Goal: Task Accomplishment & Management: Complete application form

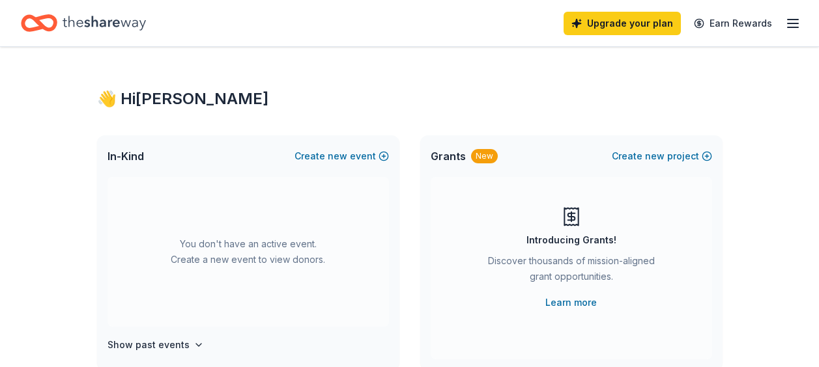
click at [792, 23] on line "button" at bounding box center [792, 23] width 10 height 0
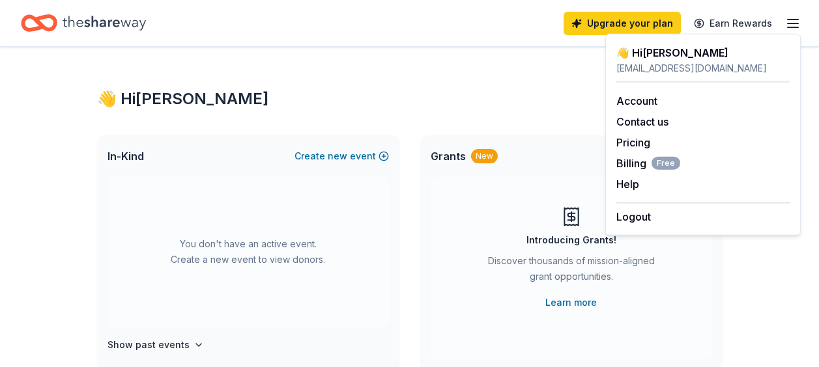
click at [792, 23] on line "button" at bounding box center [792, 23] width 10 height 0
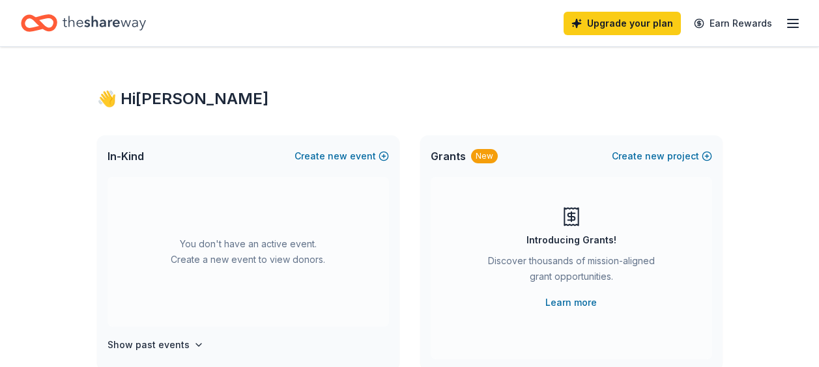
click at [81, 22] on icon "Home" at bounding box center [104, 23] width 83 height 27
click at [322, 165] on div "In-Kind Create new event" at bounding box center [248, 156] width 302 height 42
click at [330, 159] on button "Create new event" at bounding box center [341, 156] width 94 height 16
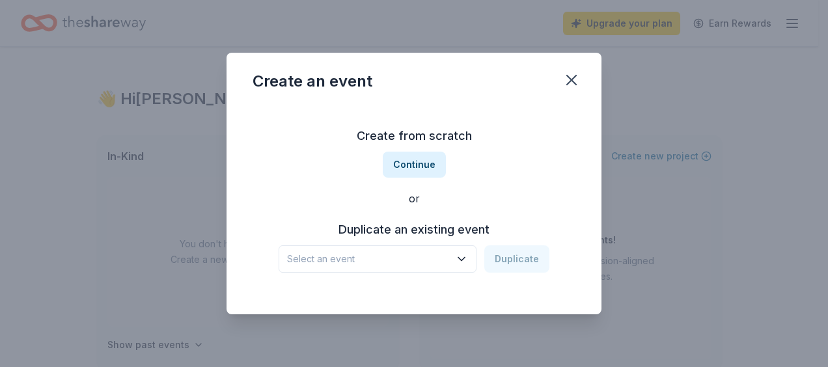
click at [432, 261] on span "Select an event" at bounding box center [368, 259] width 163 height 16
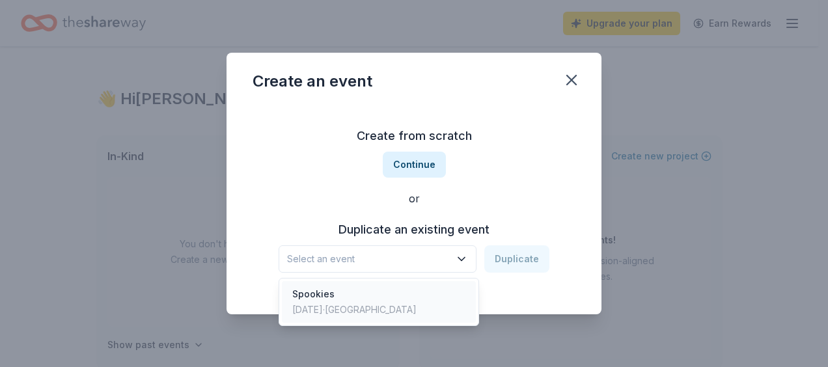
click at [363, 312] on div "Oct 24, 2024 · TX" at bounding box center [354, 310] width 124 height 16
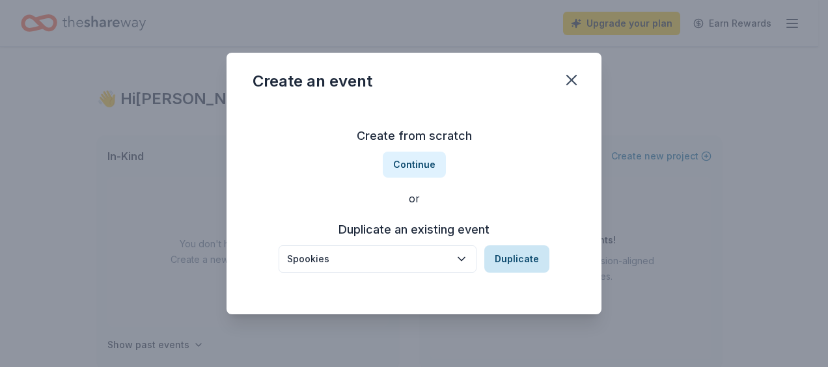
click at [526, 256] on button "Duplicate" at bounding box center [517, 259] width 65 height 27
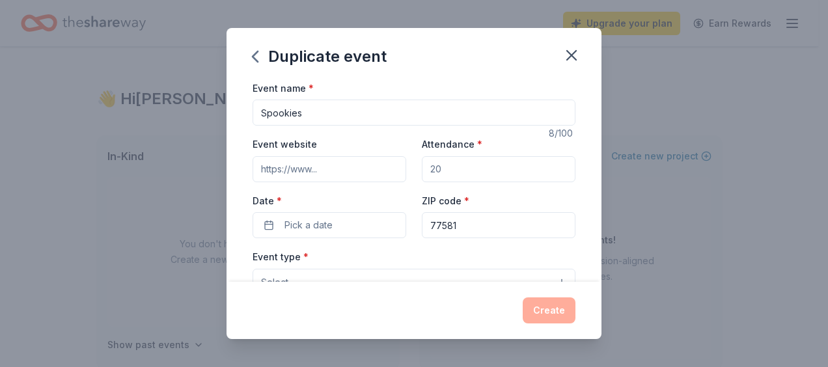
drag, startPoint x: 451, startPoint y: 175, endPoint x: 391, endPoint y: 178, distance: 60.0
click at [391, 178] on div "Event website Attendance * Date * Pick a date ZIP code * 77581" at bounding box center [414, 187] width 323 height 102
type input "600"
click at [320, 229] on span "Pick a date" at bounding box center [309, 226] width 48 height 16
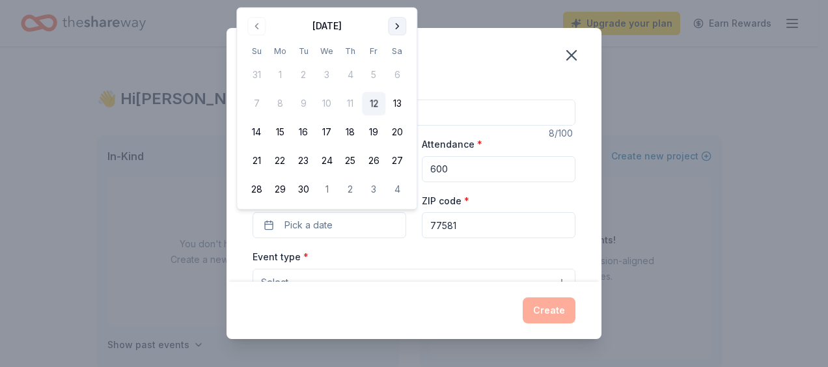
click at [399, 25] on button "Go to next month" at bounding box center [397, 26] width 18 height 18
click at [354, 163] on button "23" at bounding box center [350, 161] width 23 height 23
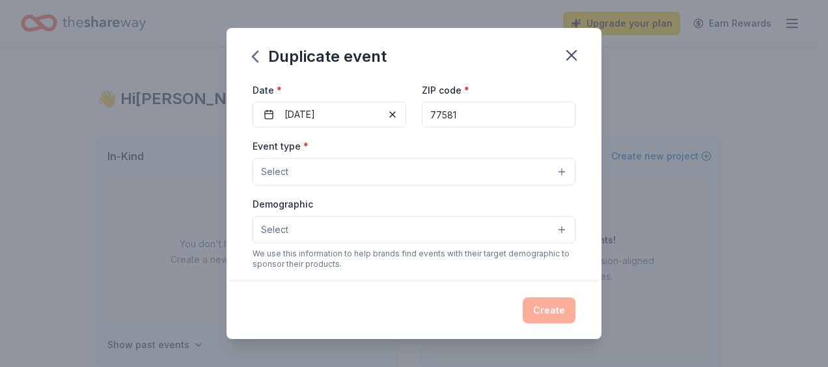
scroll to position [119, 0]
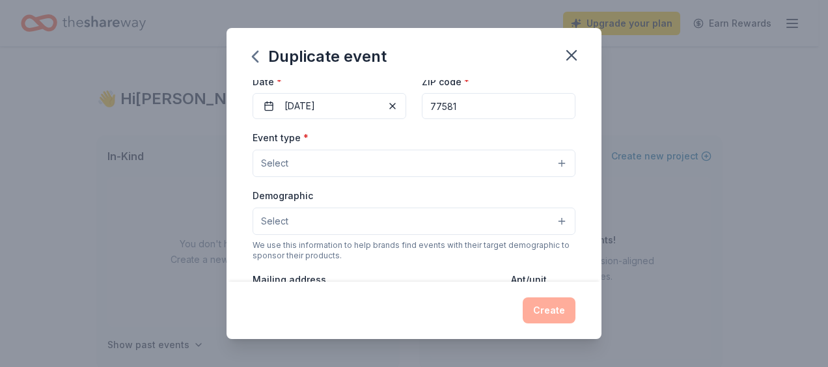
click at [440, 162] on button "Select" at bounding box center [414, 163] width 323 height 27
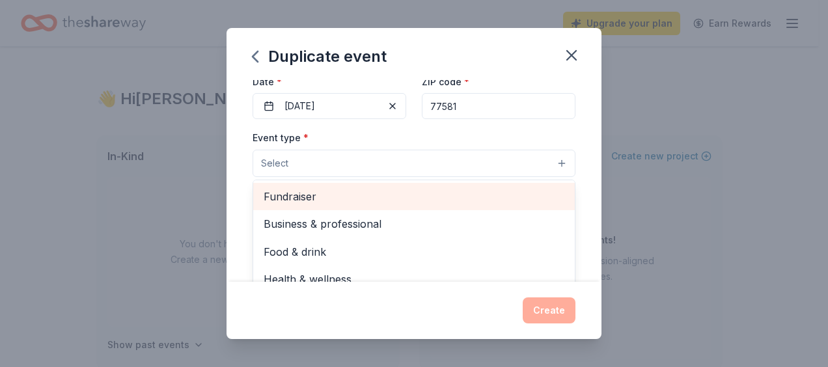
click at [373, 203] on span "Fundraiser" at bounding box center [414, 196] width 301 height 17
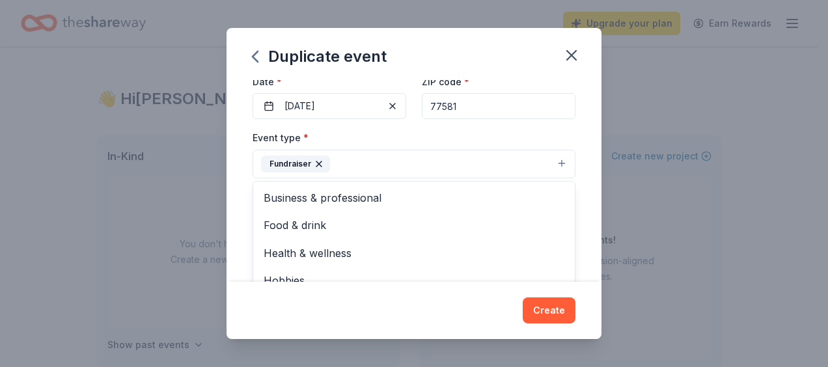
click at [586, 148] on div "Event name * Spookies 8 /100 Event website Attendance * 600 Date * 10/23/2025 Z…" at bounding box center [414, 181] width 375 height 203
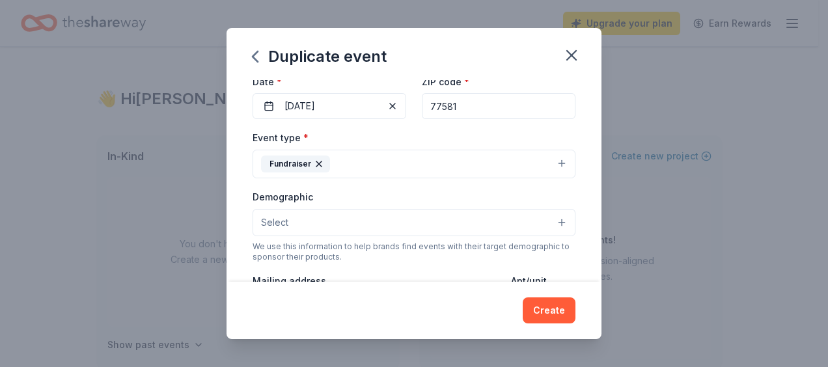
click at [427, 219] on button "Select" at bounding box center [414, 222] width 323 height 27
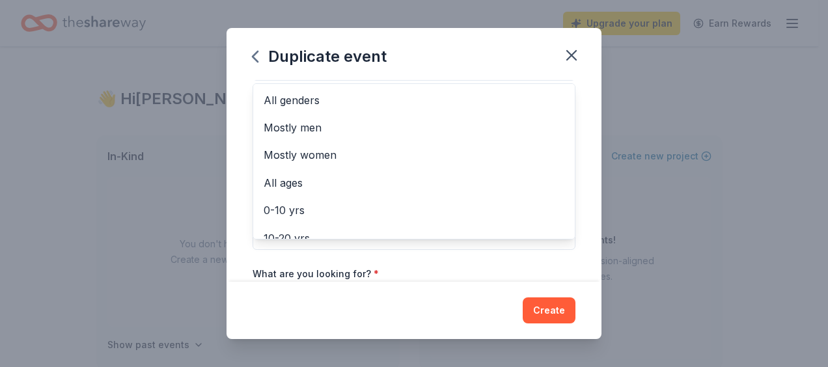
scroll to position [277, 0]
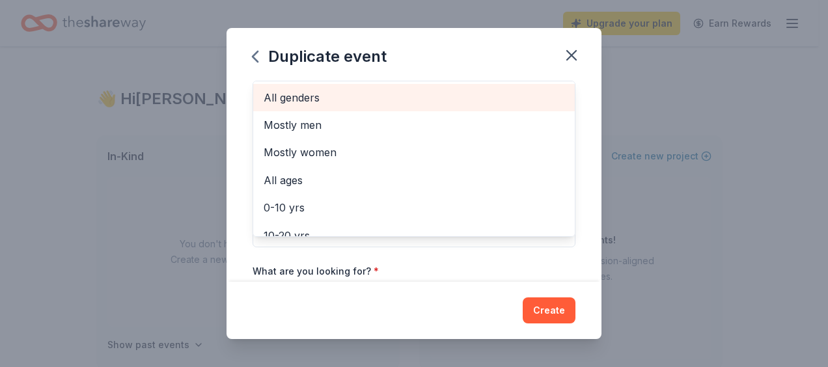
click at [369, 100] on span "All genders" at bounding box center [414, 97] width 301 height 17
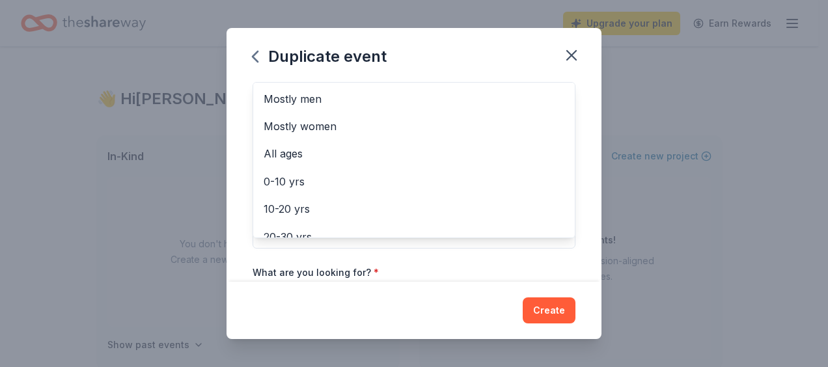
click at [582, 159] on div "Event name * Spookies 8 /100 Event website Attendance * 600 Date * 10/23/2025 Z…" at bounding box center [414, 181] width 375 height 203
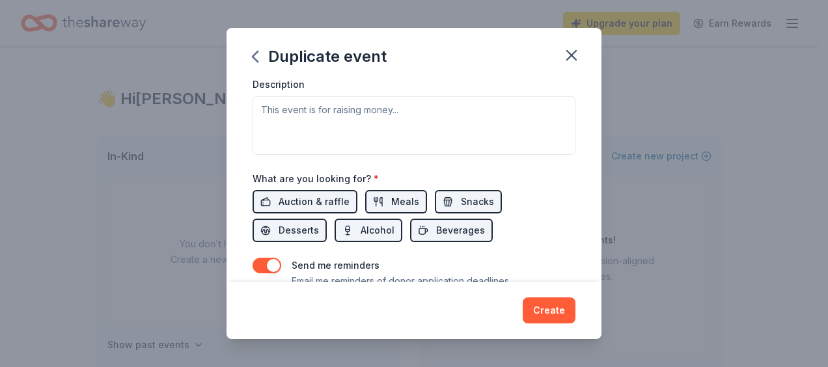
scroll to position [426, 0]
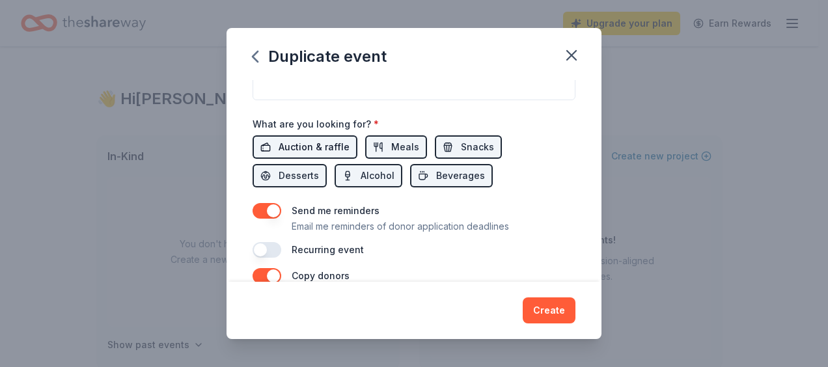
click at [290, 154] on span "Auction & raffle" at bounding box center [314, 147] width 71 height 16
click at [408, 147] on span "Meals" at bounding box center [405, 147] width 28 height 16
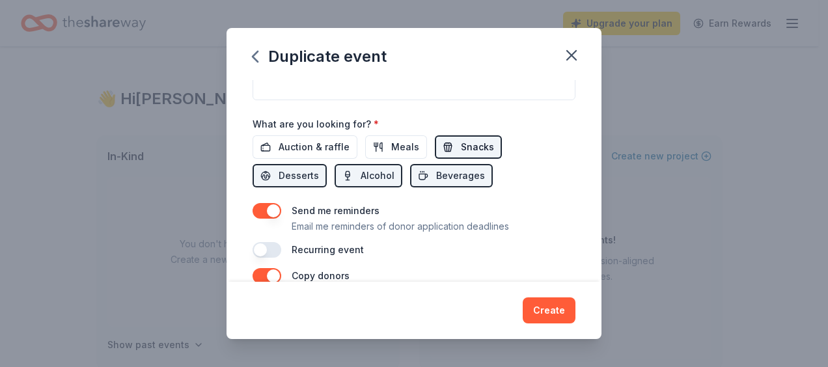
click at [464, 144] on span "Snacks" at bounding box center [477, 147] width 33 height 16
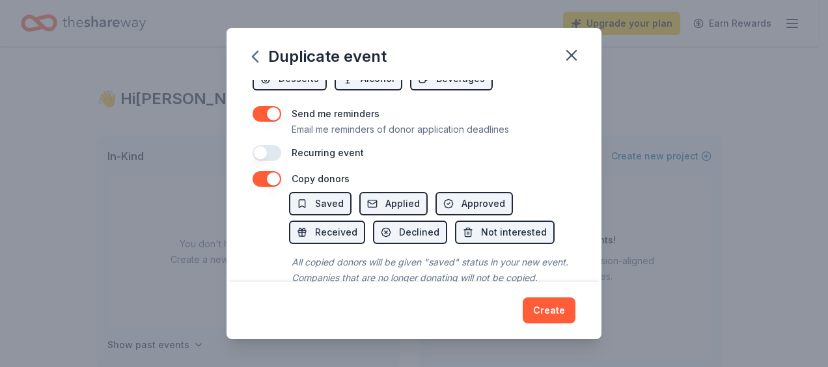
scroll to position [566, 0]
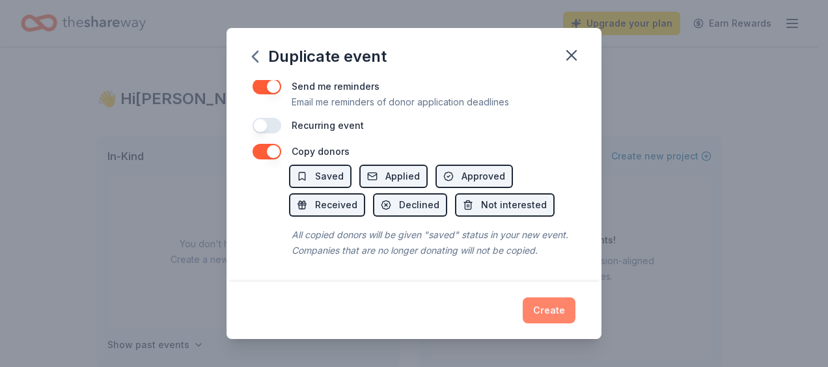
click at [561, 311] on button "Create" at bounding box center [549, 311] width 53 height 26
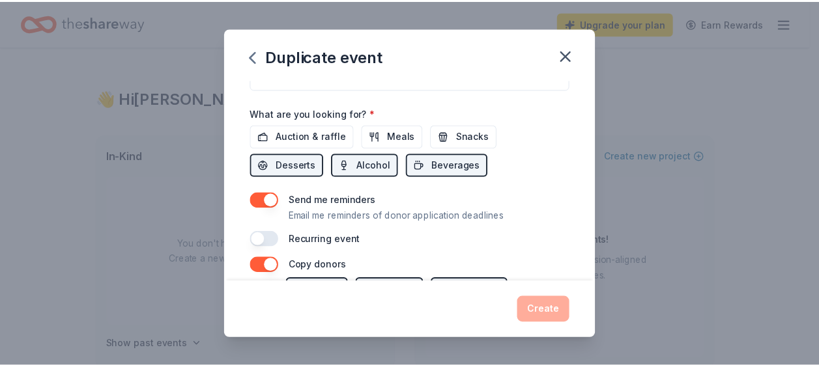
scroll to position [379, 0]
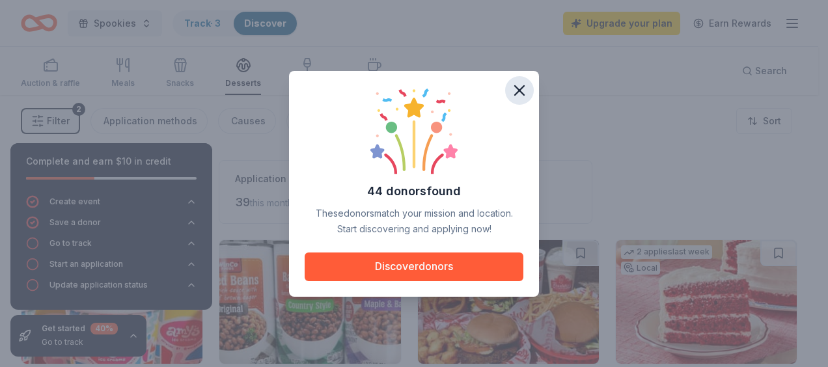
click at [522, 84] on icon "button" at bounding box center [520, 90] width 18 height 18
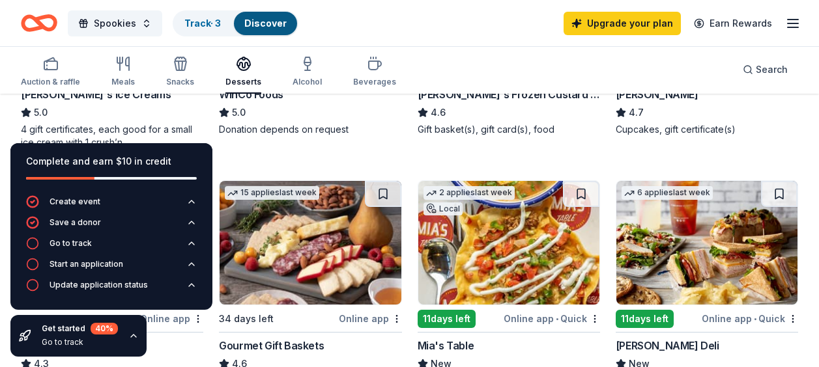
scroll to position [374, 0]
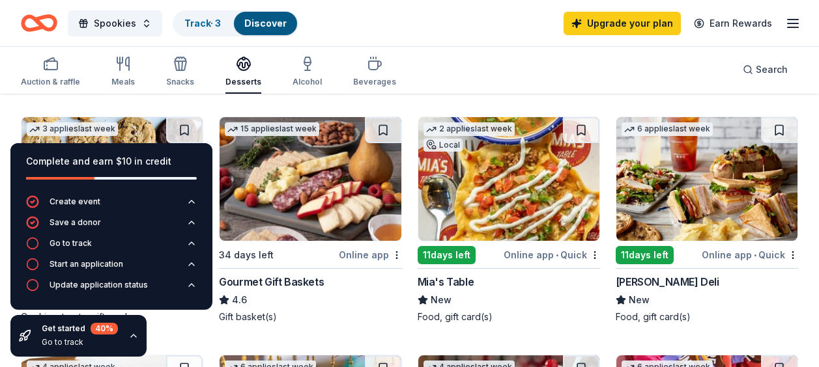
click at [133, 337] on icon "button" at bounding box center [133, 336] width 10 height 10
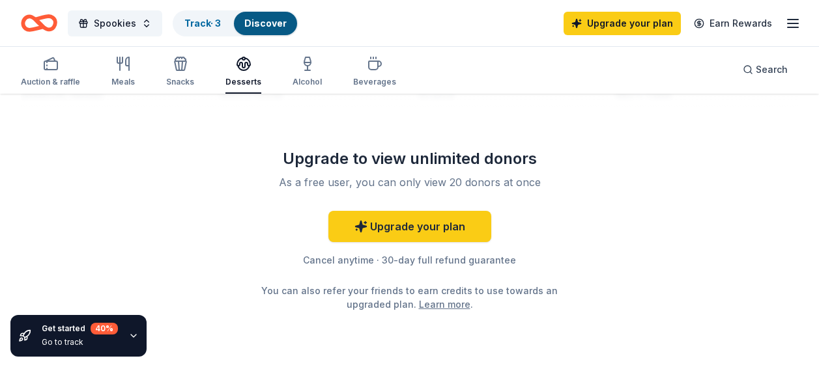
scroll to position [1600, 0]
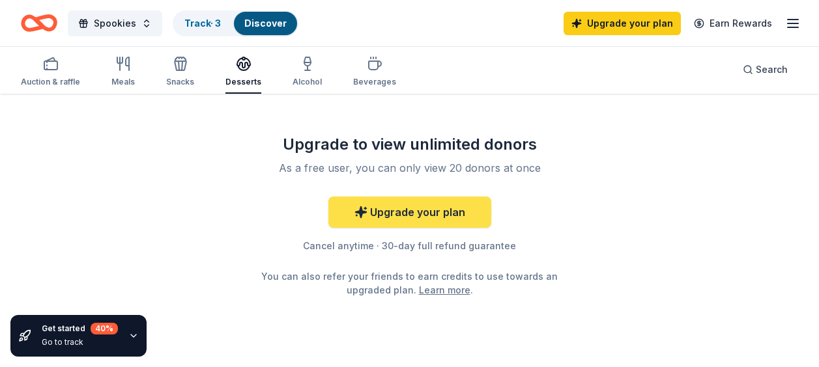
click at [441, 204] on link "Upgrade your plan" at bounding box center [409, 212] width 163 height 31
click at [410, 216] on link "Upgrade your plan" at bounding box center [409, 212] width 163 height 31
click at [392, 218] on link "Upgrade your plan" at bounding box center [409, 212] width 163 height 31
click at [432, 210] on link "Upgrade your plan" at bounding box center [409, 212] width 163 height 31
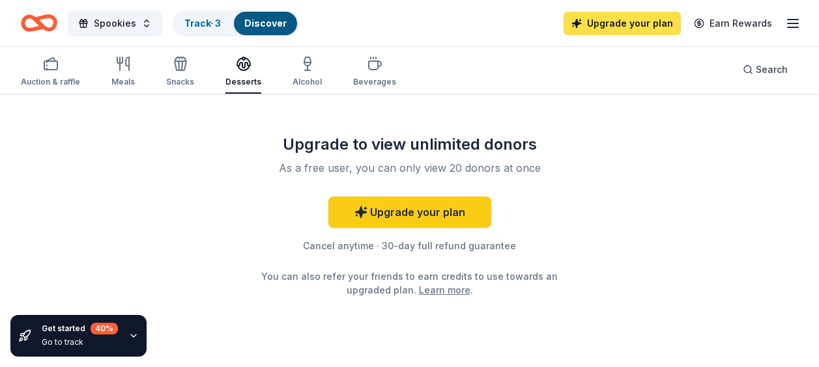
click at [611, 21] on link "Upgrade your plan" at bounding box center [621, 23] width 117 height 23
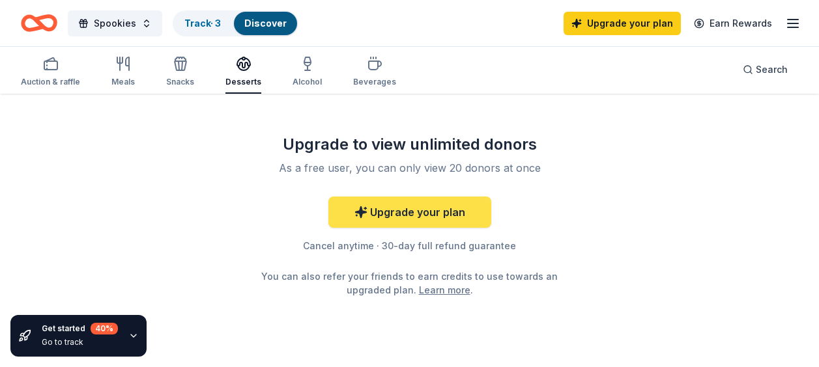
click at [383, 218] on link "Upgrade your plan" at bounding box center [409, 212] width 163 height 31
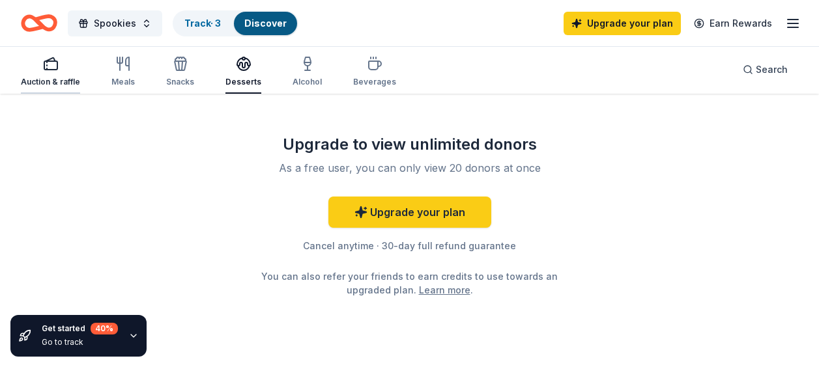
click at [55, 86] on div "Auction & raffle" at bounding box center [50, 82] width 59 height 10
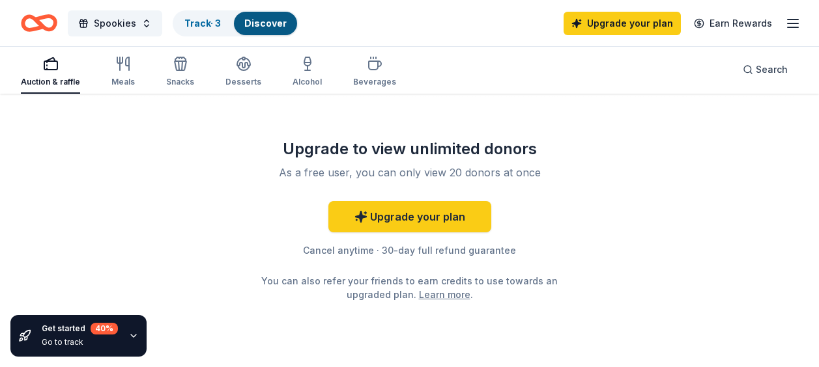
scroll to position [1626, 0]
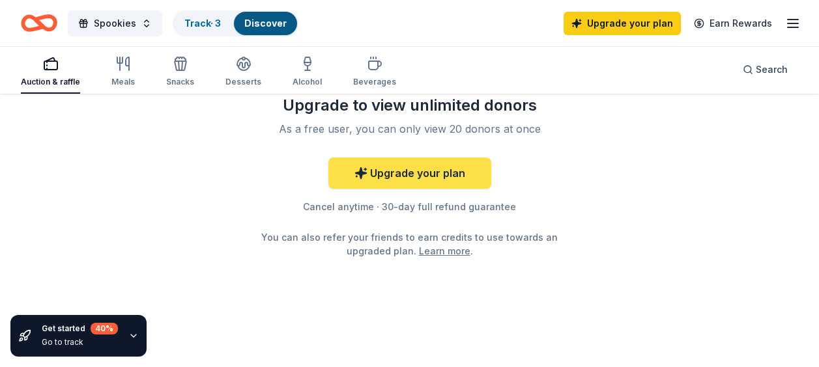
click at [416, 168] on link "Upgrade your plan" at bounding box center [409, 173] width 163 height 31
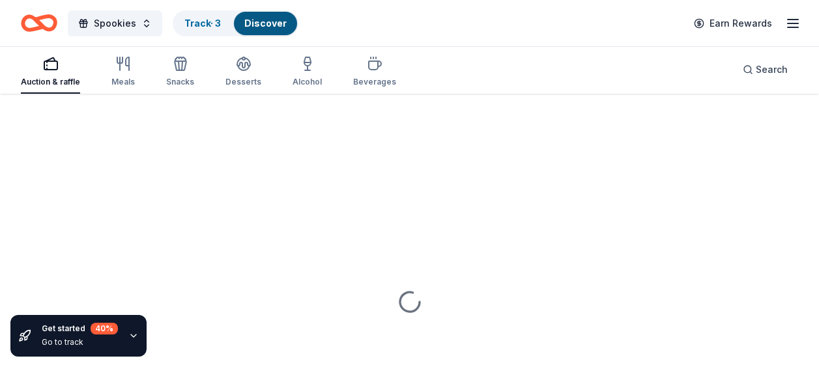
scroll to position [1176, 0]
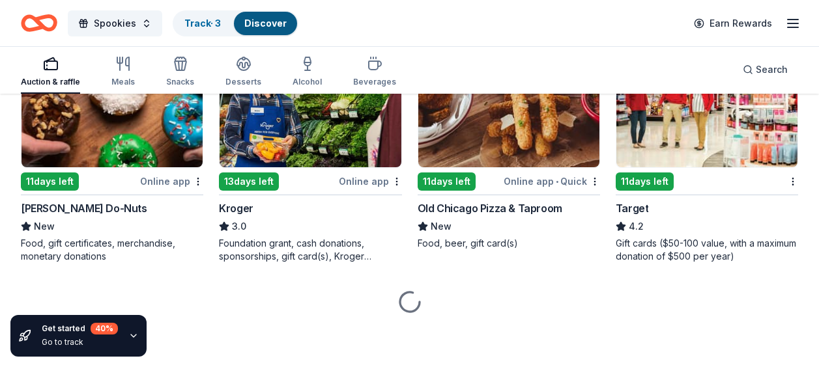
click at [27, 27] on icon "Home" at bounding box center [39, 23] width 36 height 31
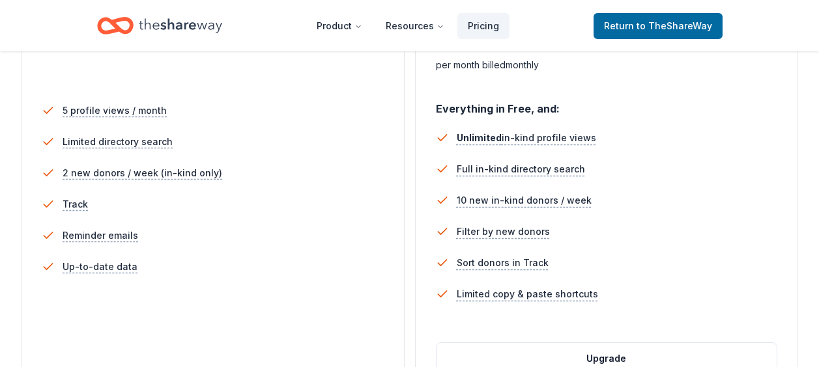
scroll to position [523, 0]
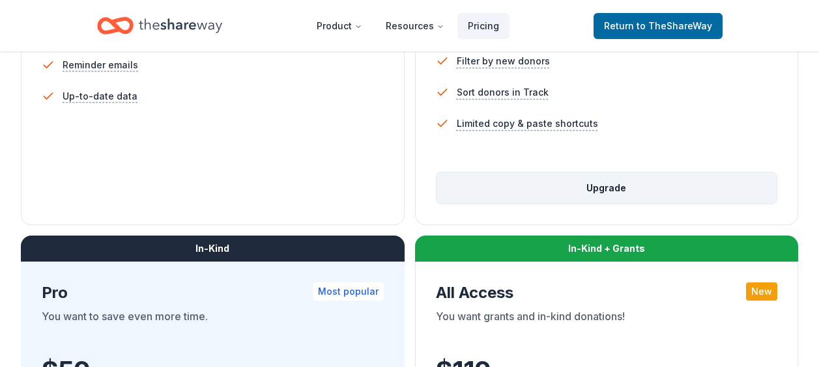
click at [621, 179] on button "Upgrade" at bounding box center [606, 188] width 341 height 31
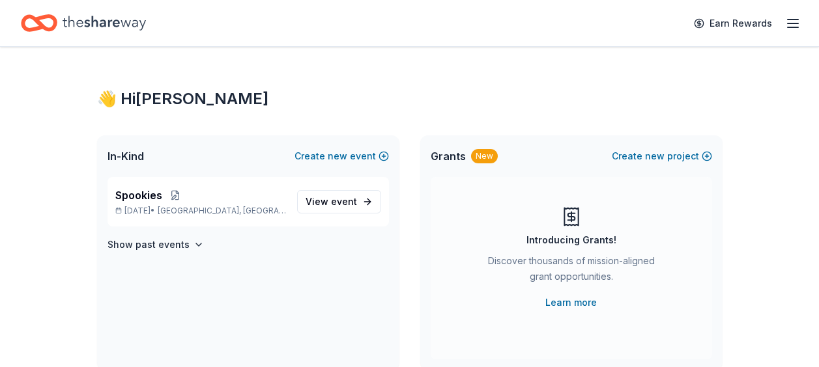
click at [67, 27] on icon "Home" at bounding box center [104, 23] width 83 height 27
click at [332, 204] on span "event" at bounding box center [344, 201] width 26 height 11
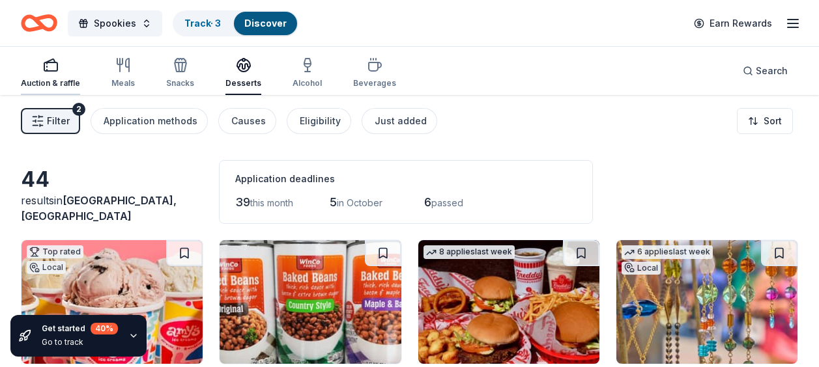
click at [49, 64] on icon "button" at bounding box center [51, 65] width 16 height 16
click at [122, 32] on button "Spookies" at bounding box center [115, 23] width 94 height 26
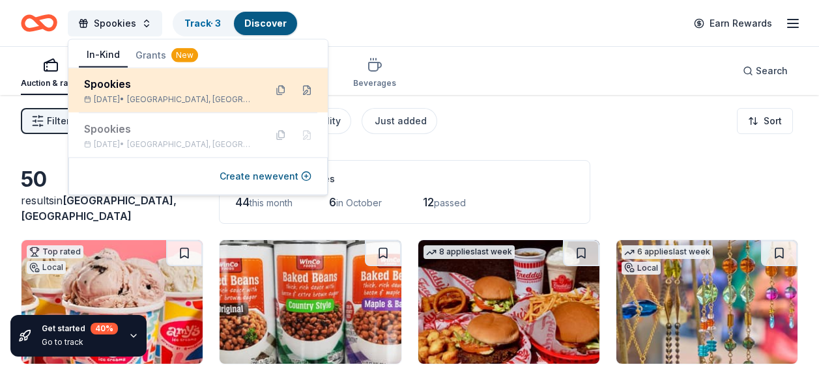
click at [127, 87] on div "Spookies" at bounding box center [169, 84] width 171 height 16
click at [304, 89] on button at bounding box center [306, 90] width 21 height 21
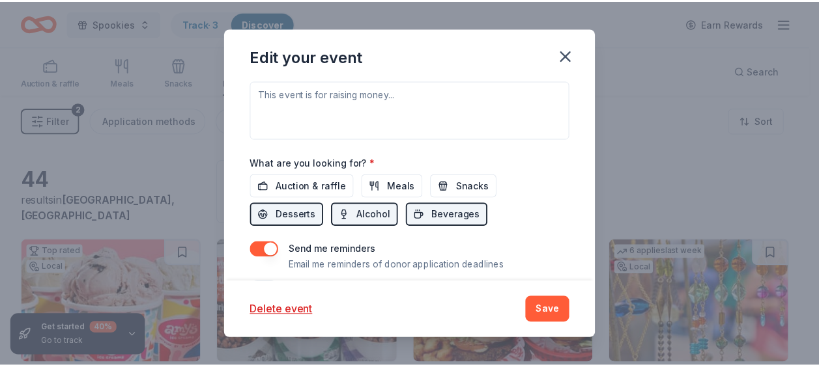
scroll to position [480, 0]
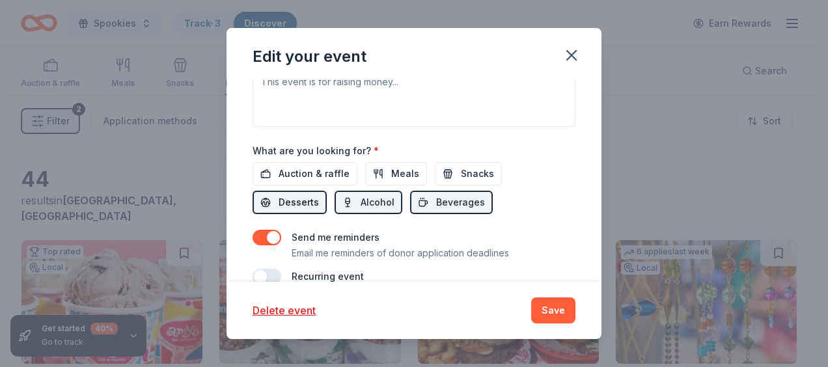
click at [300, 207] on span "Desserts" at bounding box center [299, 203] width 40 height 16
click at [365, 205] on span "Alcohol" at bounding box center [378, 203] width 34 height 16
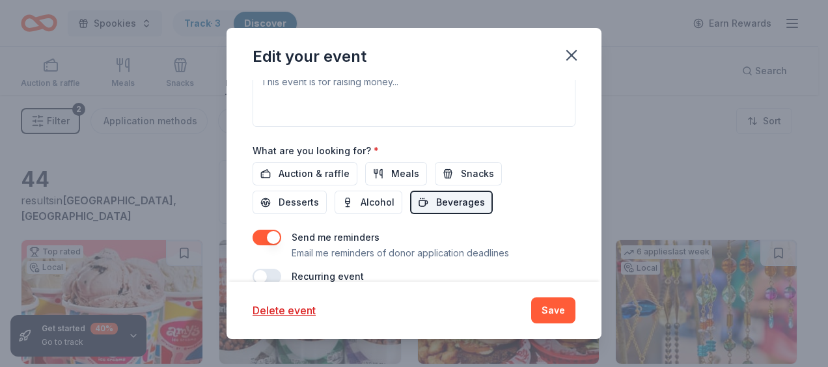
click at [457, 206] on span "Beverages" at bounding box center [460, 203] width 49 height 16
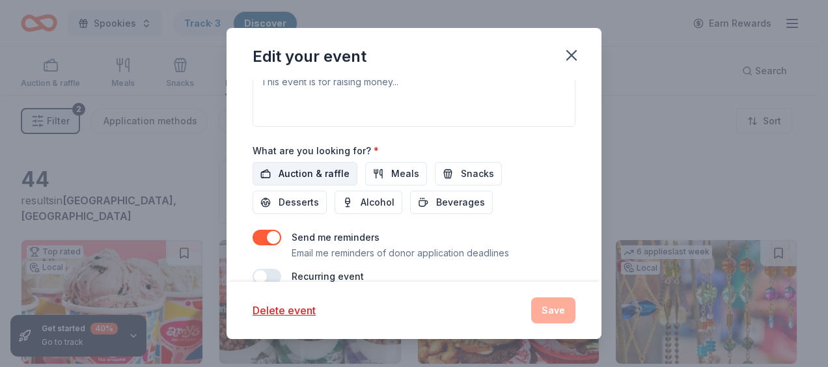
click at [272, 175] on button "Auction & raffle" at bounding box center [305, 173] width 105 height 23
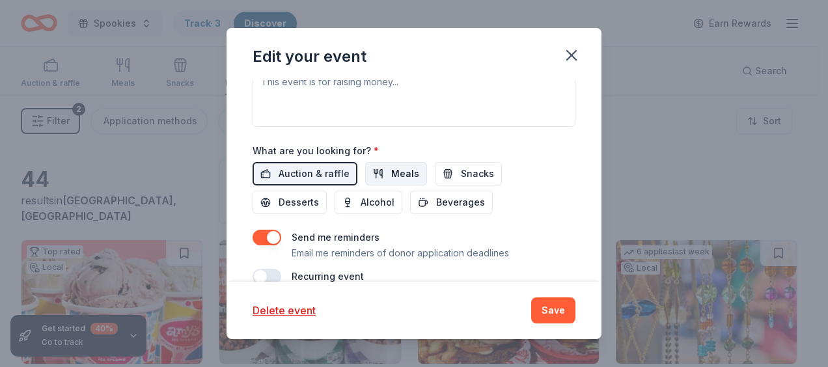
click at [408, 175] on span "Meals" at bounding box center [405, 174] width 28 height 16
click at [475, 173] on span "Snacks" at bounding box center [477, 174] width 33 height 16
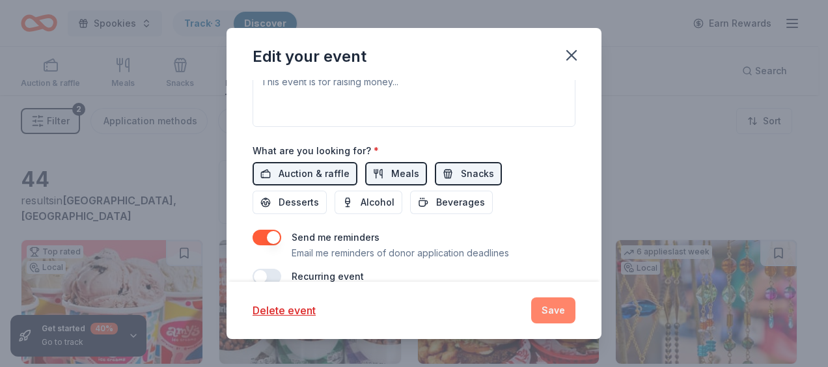
click at [545, 313] on button "Save" at bounding box center [553, 311] width 44 height 26
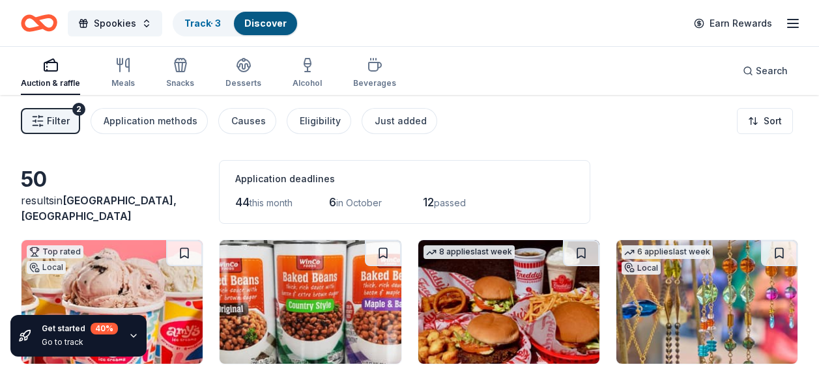
click at [45, 28] on icon "Home" at bounding box center [45, 22] width 20 height 13
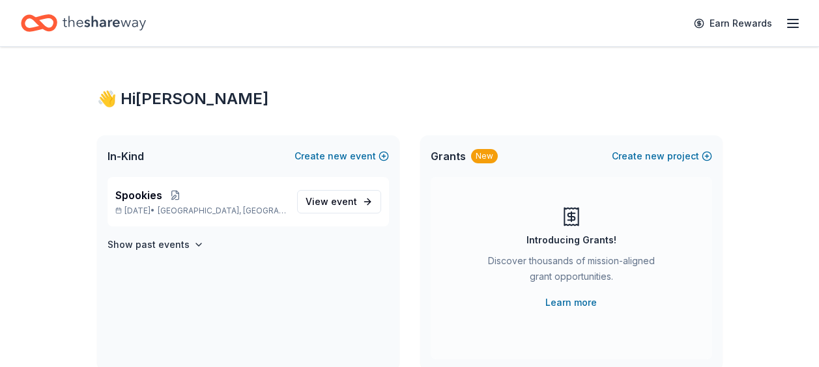
click at [789, 25] on icon "button" at bounding box center [793, 24] width 16 height 16
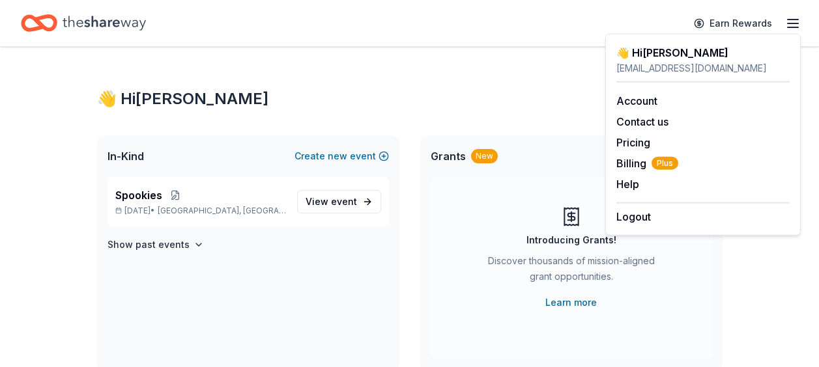
click at [789, 25] on icon "button" at bounding box center [793, 24] width 16 height 16
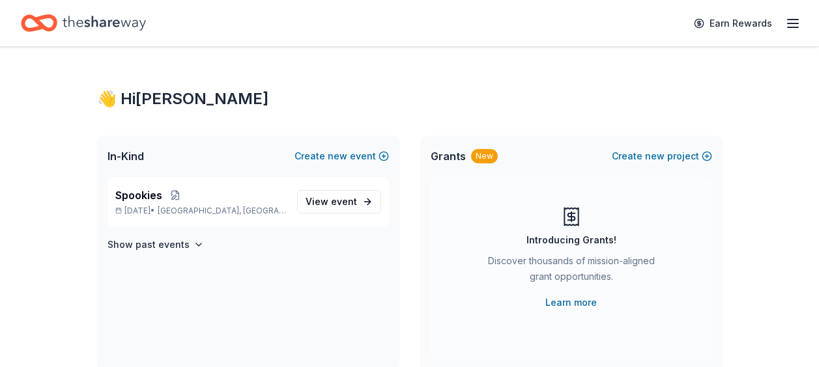
click at [73, 38] on div "Home" at bounding box center [83, 23] width 125 height 31
click at [793, 24] on icon "button" at bounding box center [793, 24] width 16 height 16
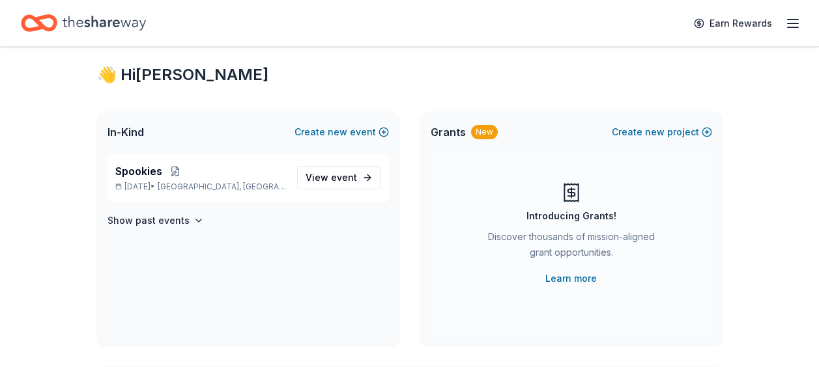
scroll to position [14, 0]
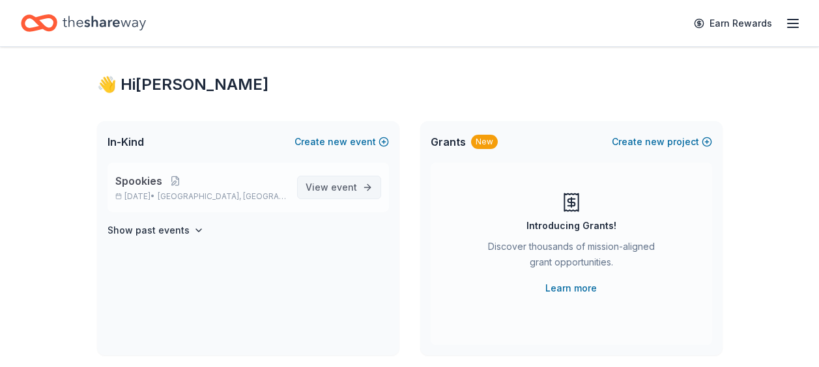
click at [330, 195] on link "View event" at bounding box center [339, 187] width 84 height 23
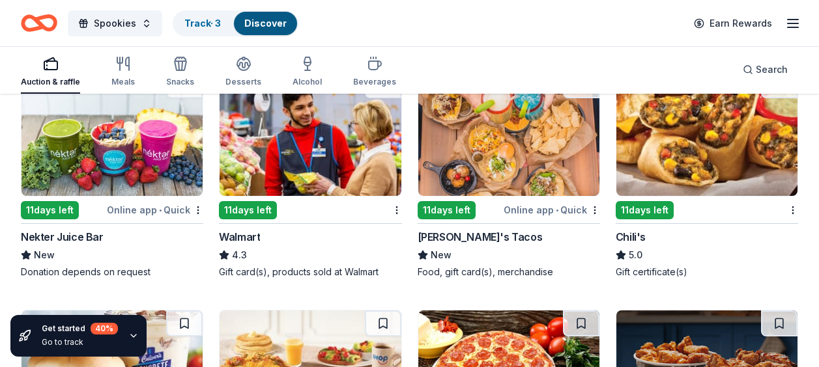
scroll to position [1452, 0]
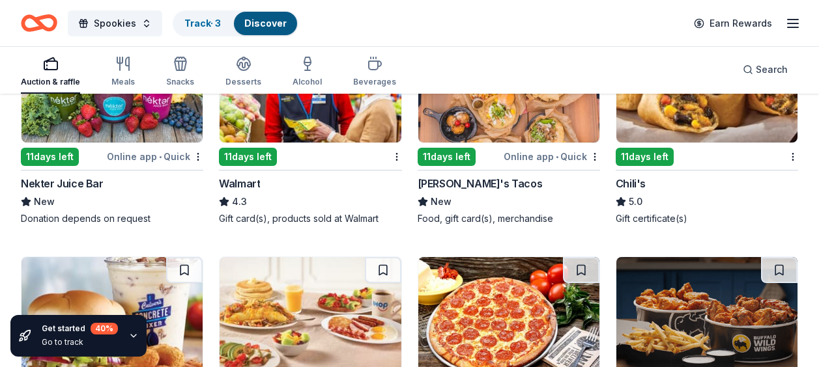
click at [253, 14] on div "Discover" at bounding box center [265, 23] width 63 height 23
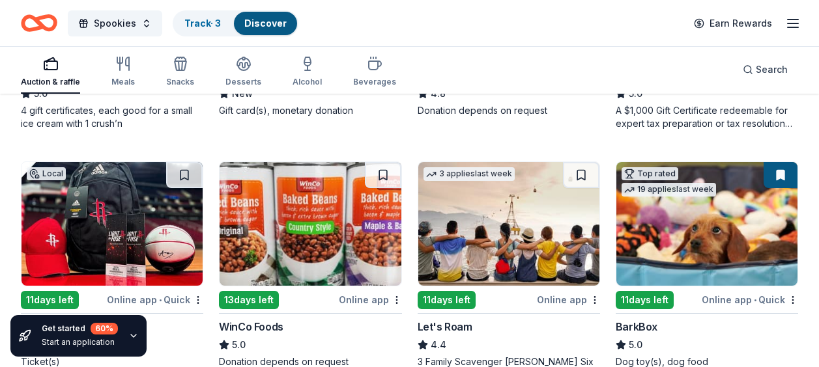
scroll to position [382, 0]
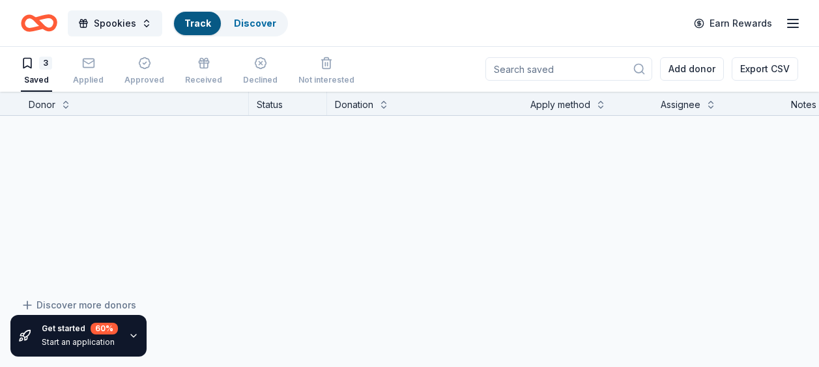
scroll to position [1, 0]
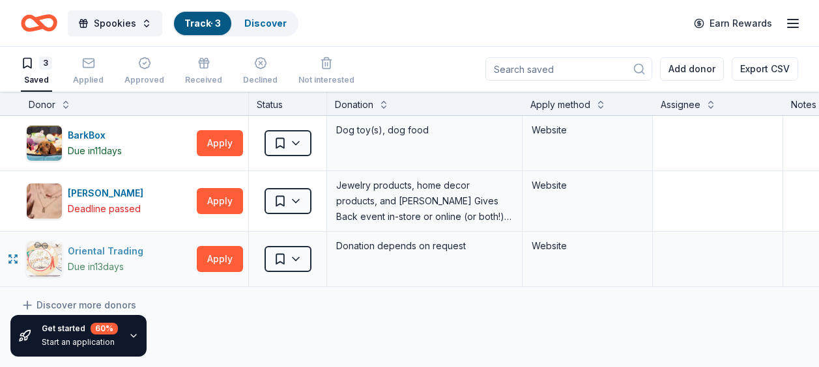
click at [89, 257] on div "Oriental Trading" at bounding box center [108, 252] width 81 height 16
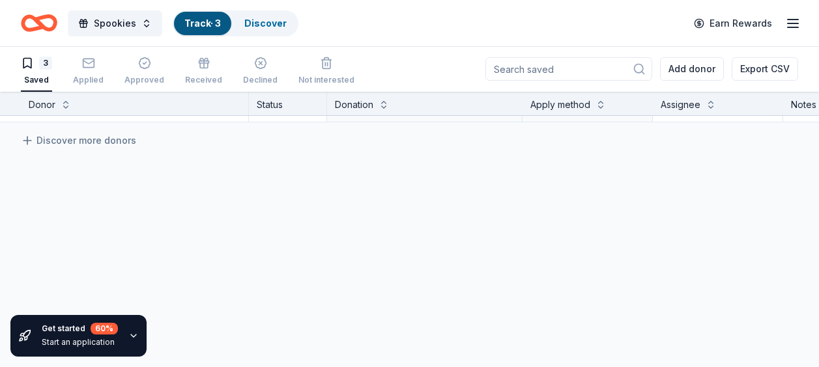
scroll to position [0, 0]
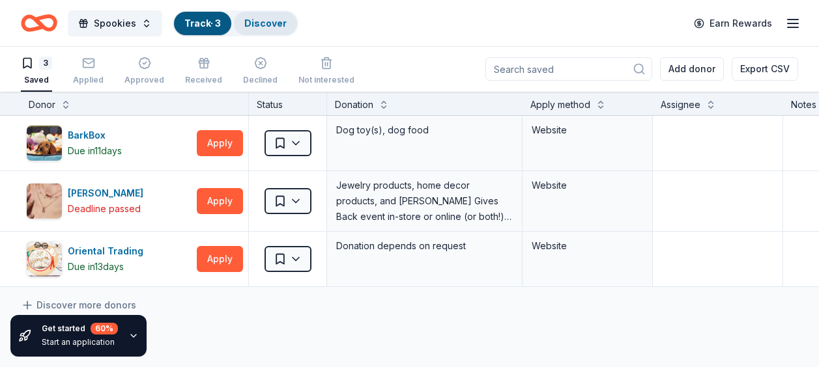
click at [250, 20] on link "Discover" at bounding box center [265, 23] width 42 height 11
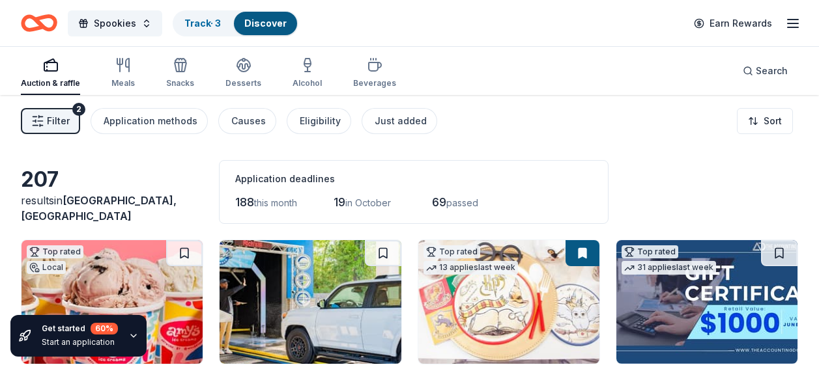
scroll to position [1, 0]
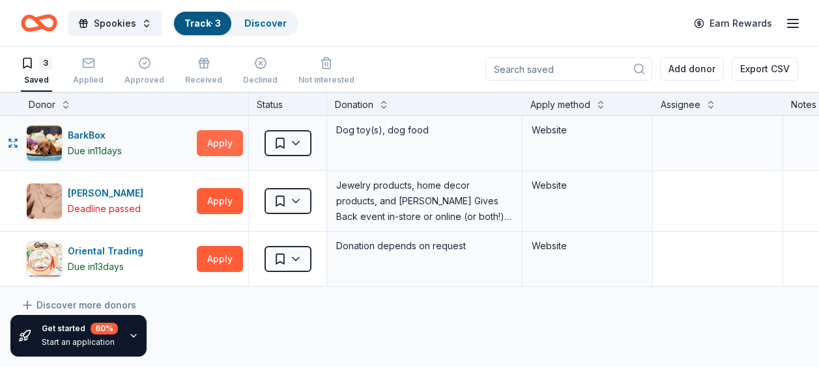
click at [222, 144] on button "Apply" at bounding box center [220, 143] width 46 height 26
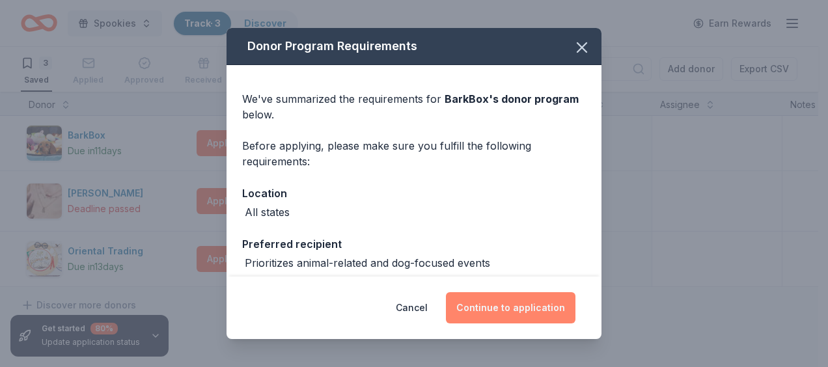
click at [522, 314] on button "Continue to application" at bounding box center [511, 307] width 130 height 31
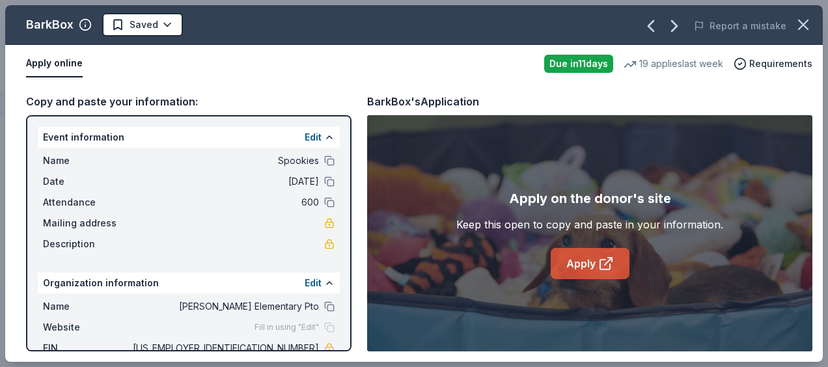
click at [584, 271] on link "Apply" at bounding box center [590, 263] width 79 height 31
click at [806, 30] on icon "button" at bounding box center [804, 25] width 18 height 18
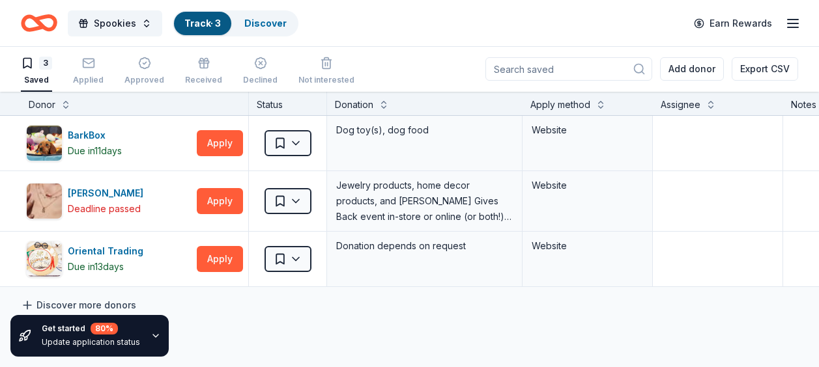
click at [72, 303] on link "Discover more donors" at bounding box center [78, 306] width 115 height 16
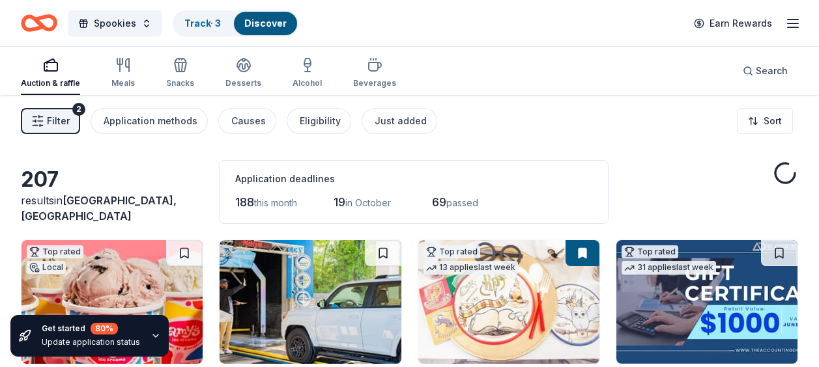
click at [470, 206] on span "passed" at bounding box center [462, 202] width 32 height 11
click at [63, 123] on span "Filter" at bounding box center [58, 121] width 23 height 16
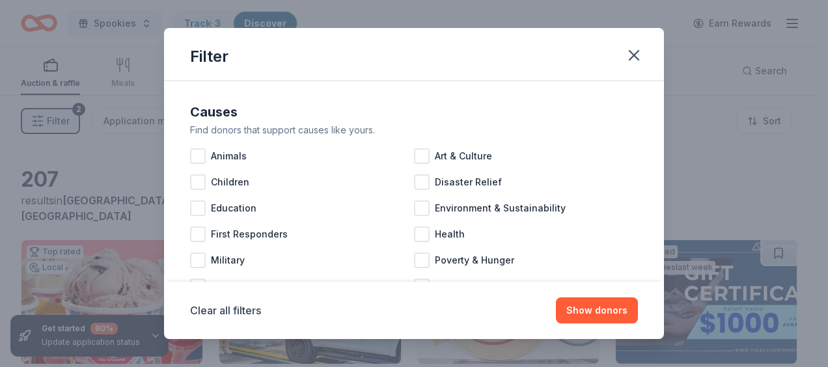
click at [653, 113] on div "Causes Find donors that support causes like yours. Animals Art & Culture Childr…" at bounding box center [414, 182] width 500 height 202
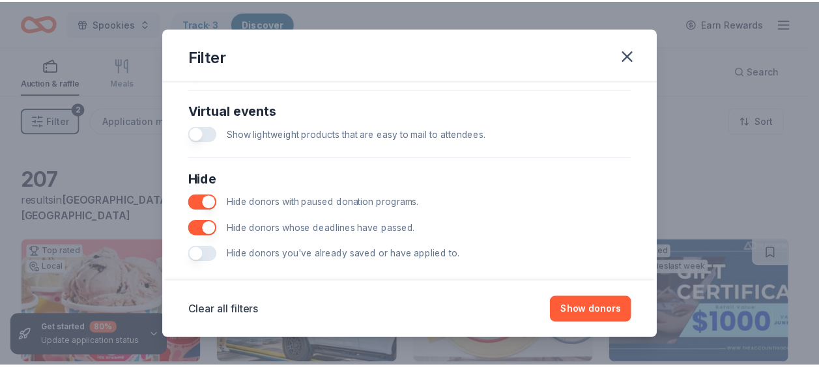
scroll to position [656, 0]
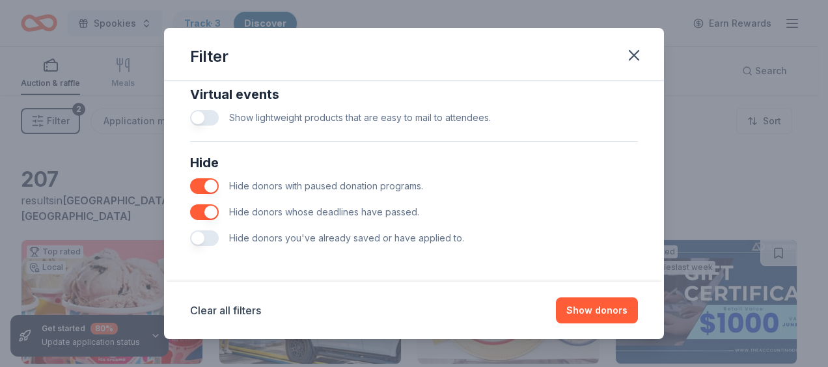
click at [201, 215] on button "button" at bounding box center [204, 212] width 29 height 16
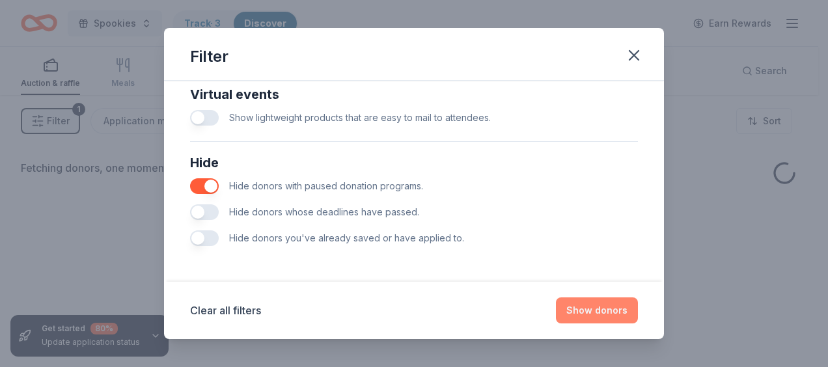
click at [599, 309] on button "Show donors" at bounding box center [597, 311] width 82 height 26
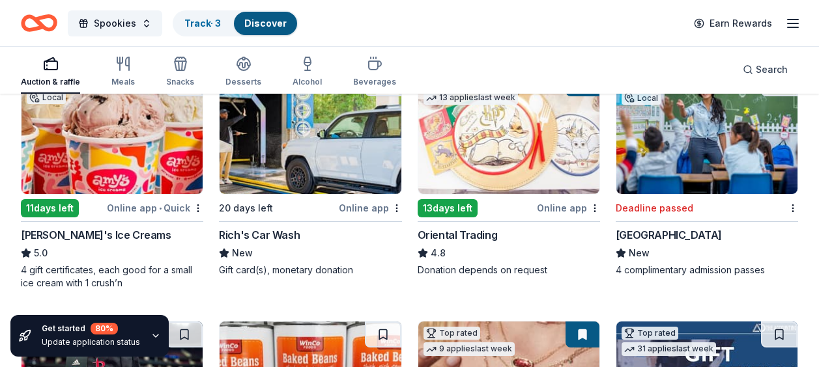
scroll to position [177, 0]
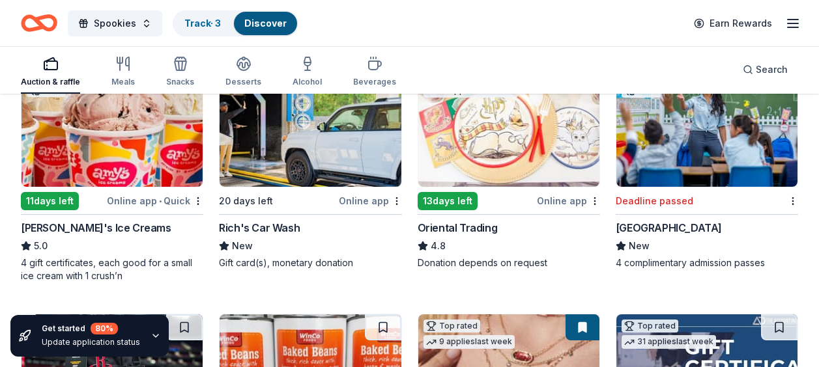
click at [709, 178] on img at bounding box center [706, 125] width 181 height 124
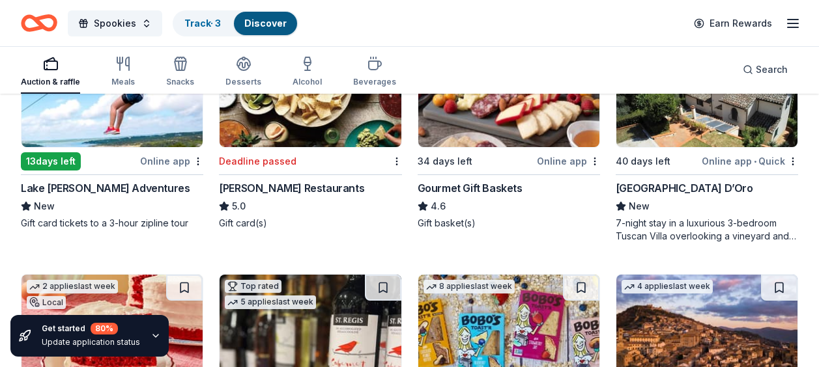
scroll to position [1930, 0]
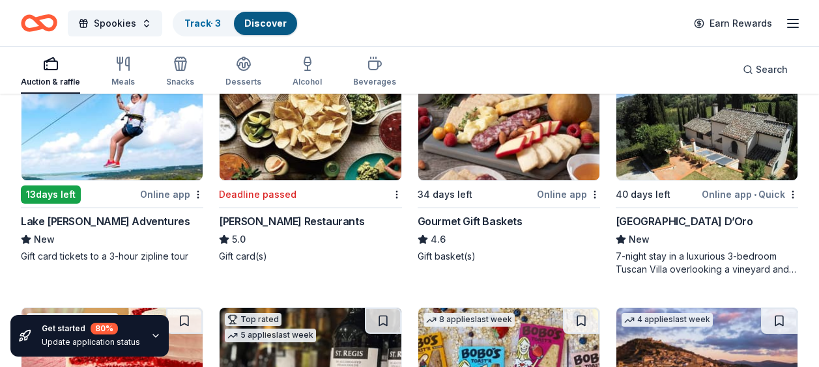
click at [262, 178] on img at bounding box center [309, 119] width 181 height 124
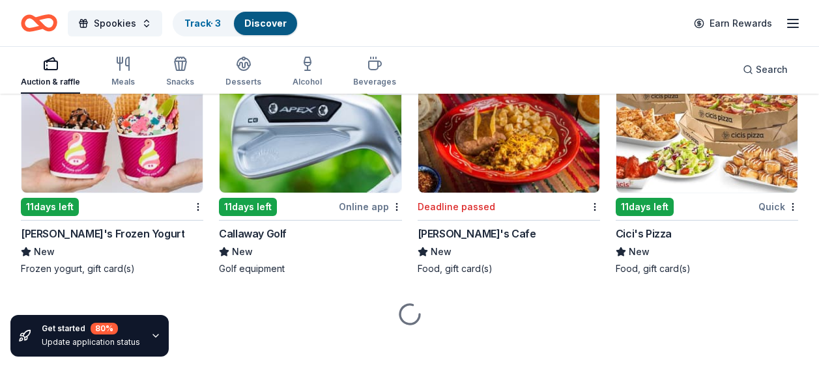
scroll to position [9871, 0]
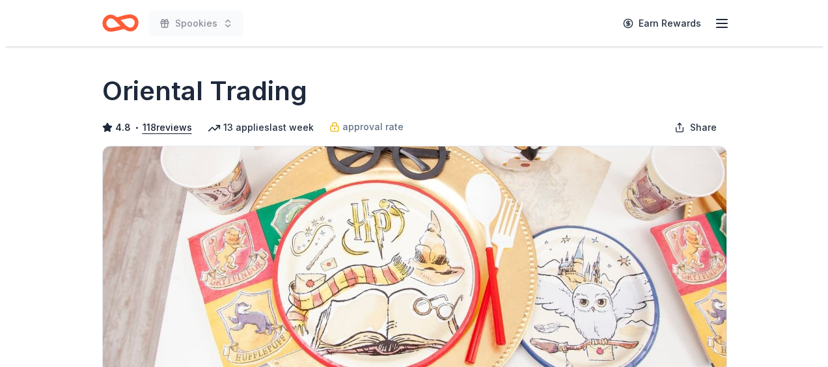
scroll to position [367, 0]
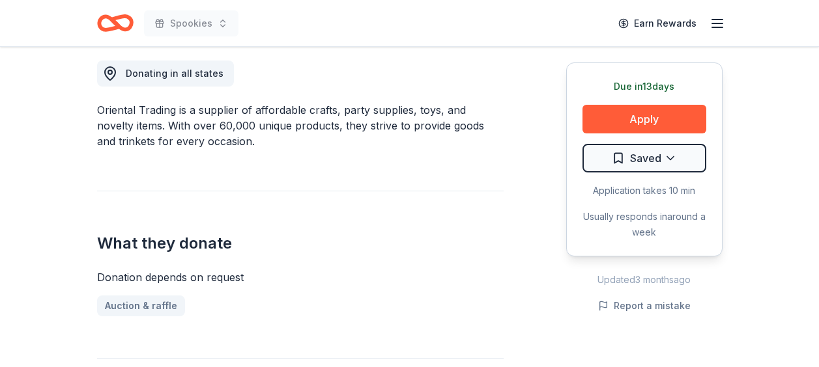
click at [651, 117] on button "Apply" at bounding box center [644, 119] width 124 height 29
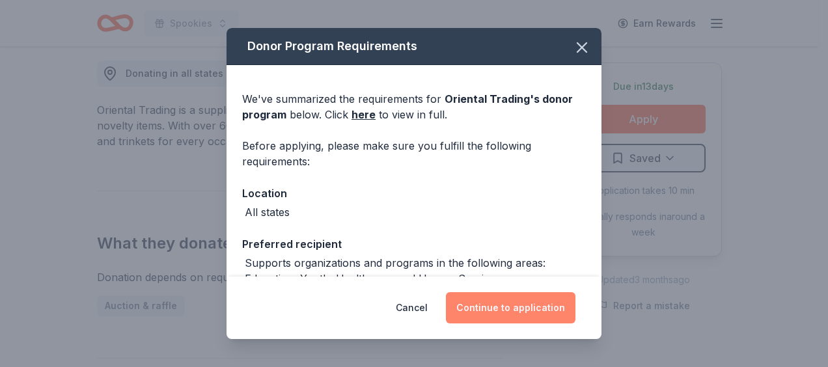
click at [505, 305] on button "Continue to application" at bounding box center [511, 307] width 130 height 31
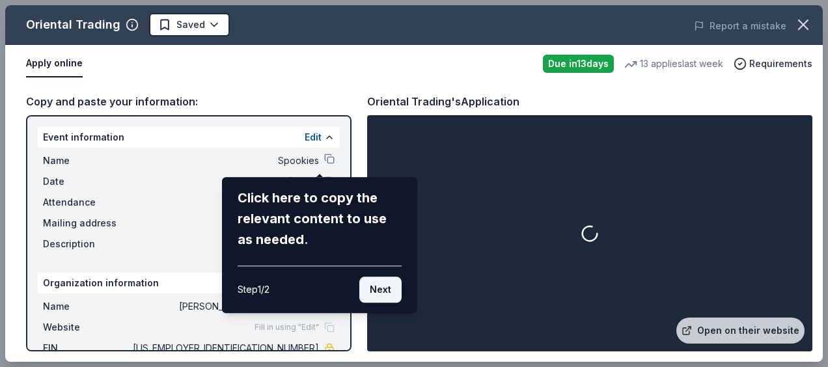
click at [375, 294] on button "Next" at bounding box center [380, 290] width 42 height 26
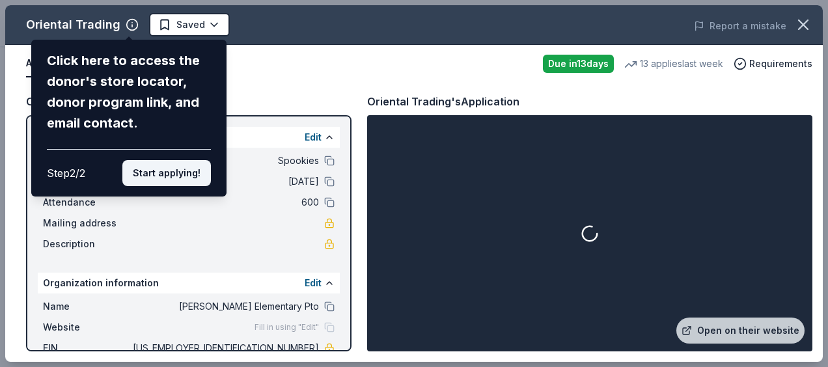
click at [160, 184] on button "Start applying!" at bounding box center [166, 173] width 89 height 26
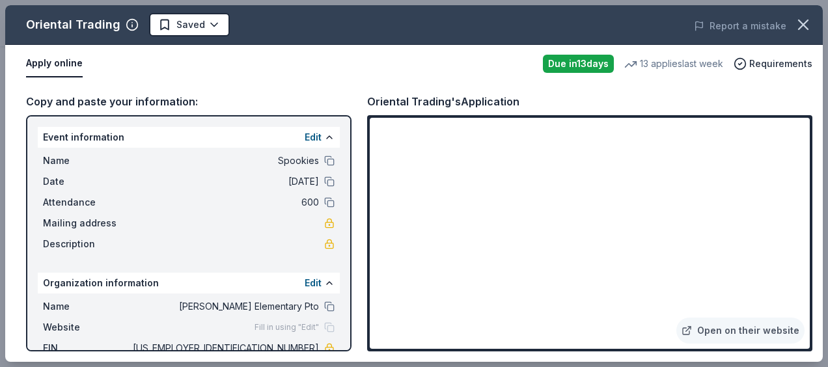
click at [324, 227] on link at bounding box center [329, 223] width 10 height 10
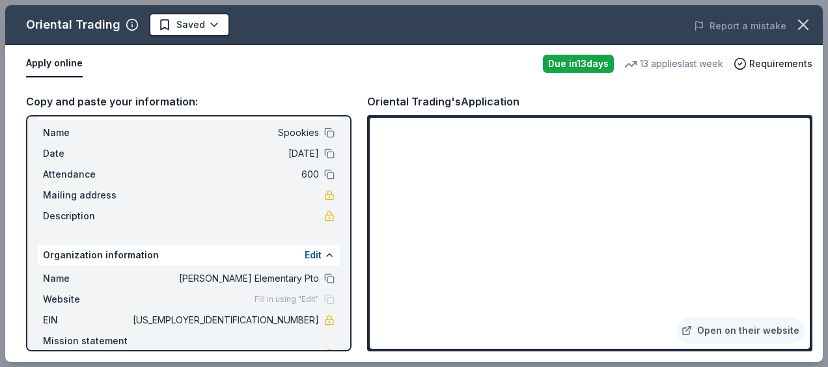
scroll to position [38, 0]
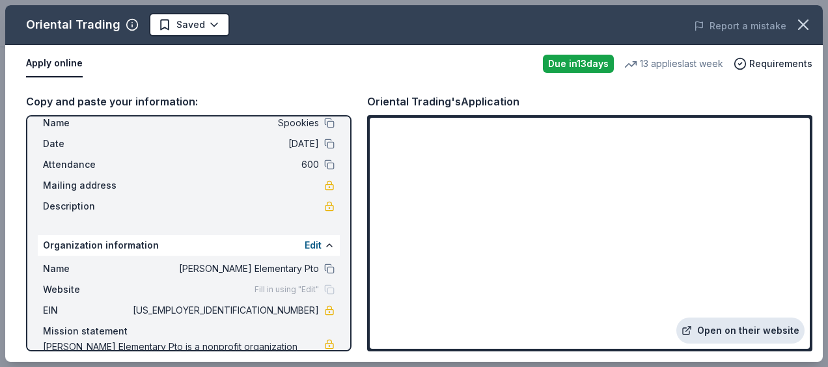
click at [725, 328] on link "Open on their website" at bounding box center [741, 331] width 128 height 26
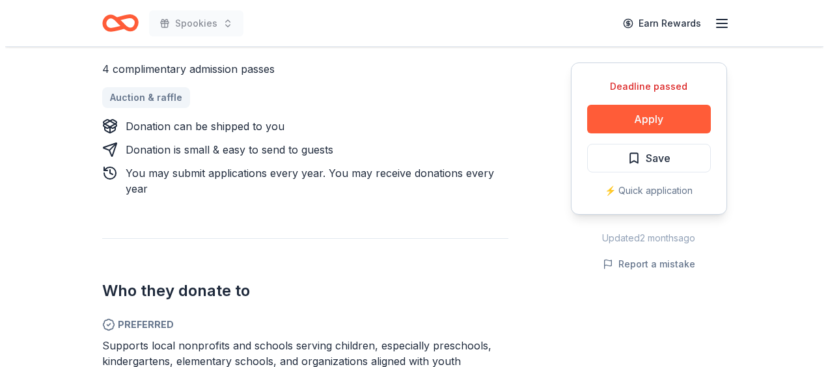
scroll to position [557, 0]
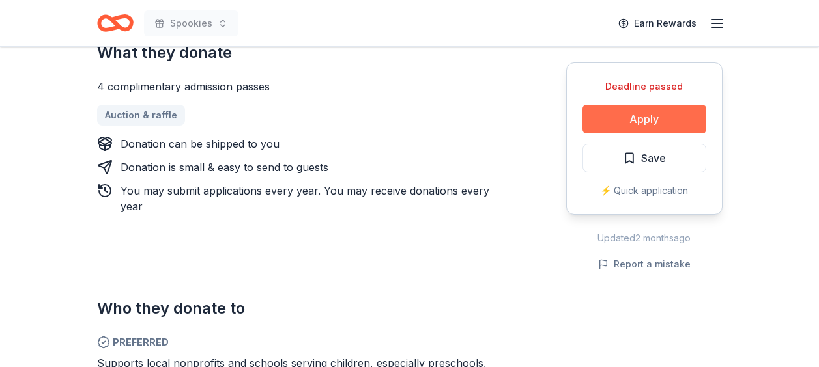
click at [638, 120] on button "Apply" at bounding box center [644, 119] width 124 height 29
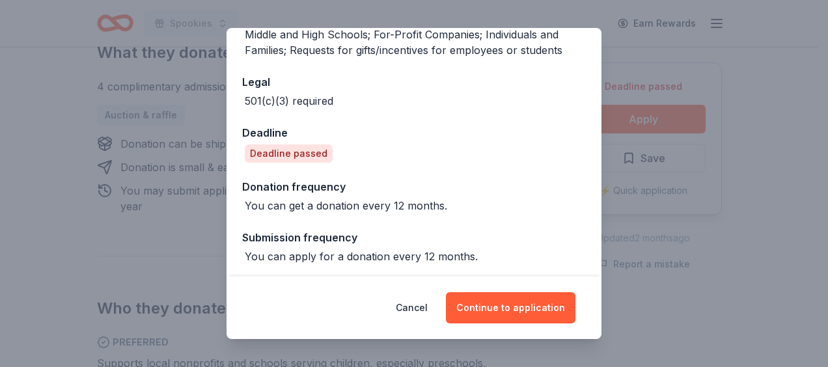
scroll to position [315, 0]
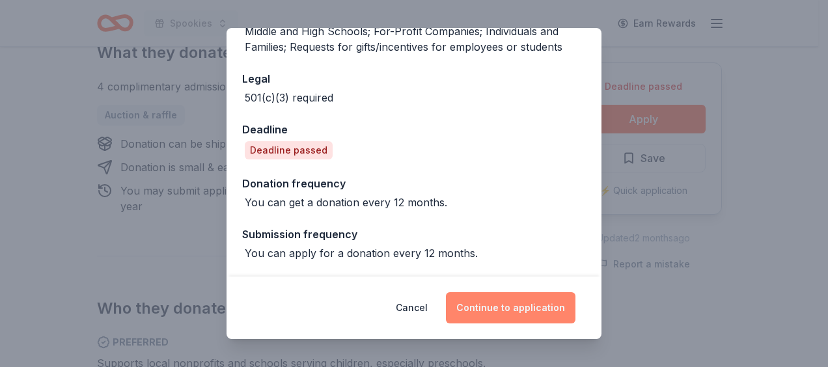
click at [524, 300] on button "Continue to application" at bounding box center [511, 307] width 130 height 31
